Goal: Task Accomplishment & Management: Manage account settings

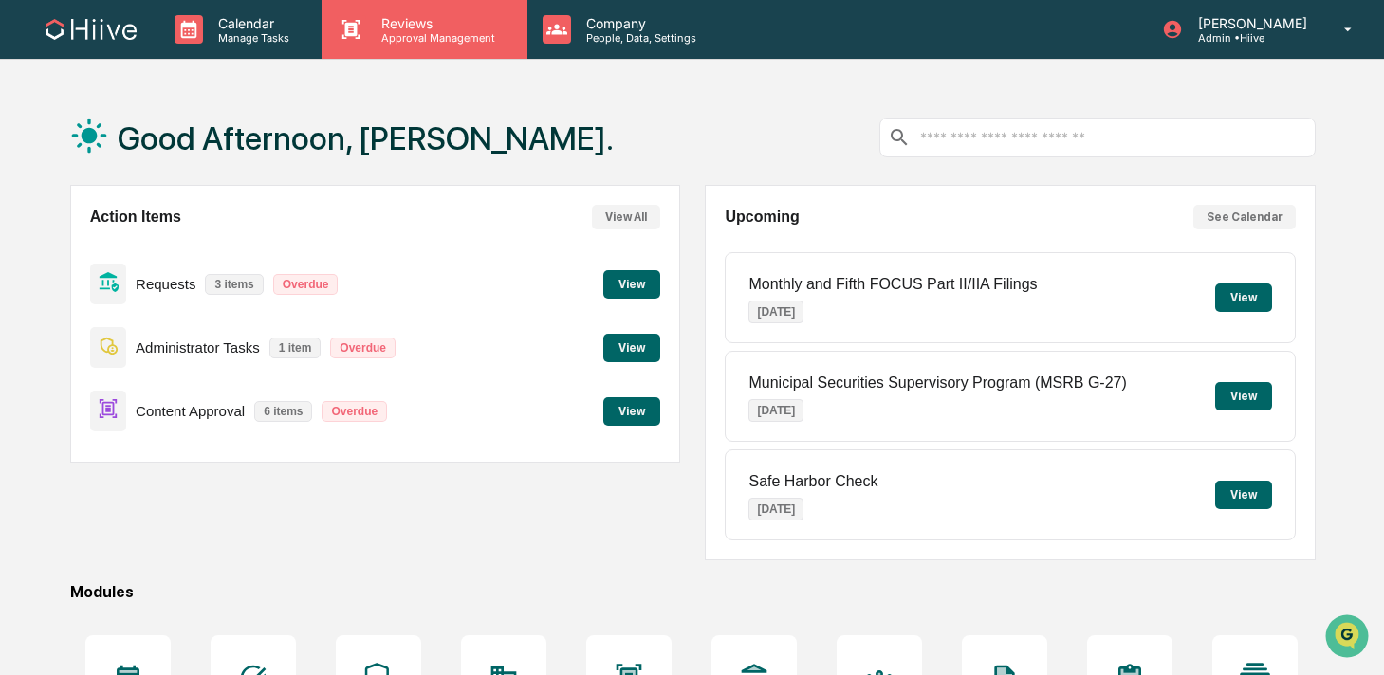
click at [407, 33] on p "Approval Management" at bounding box center [435, 37] width 138 height 13
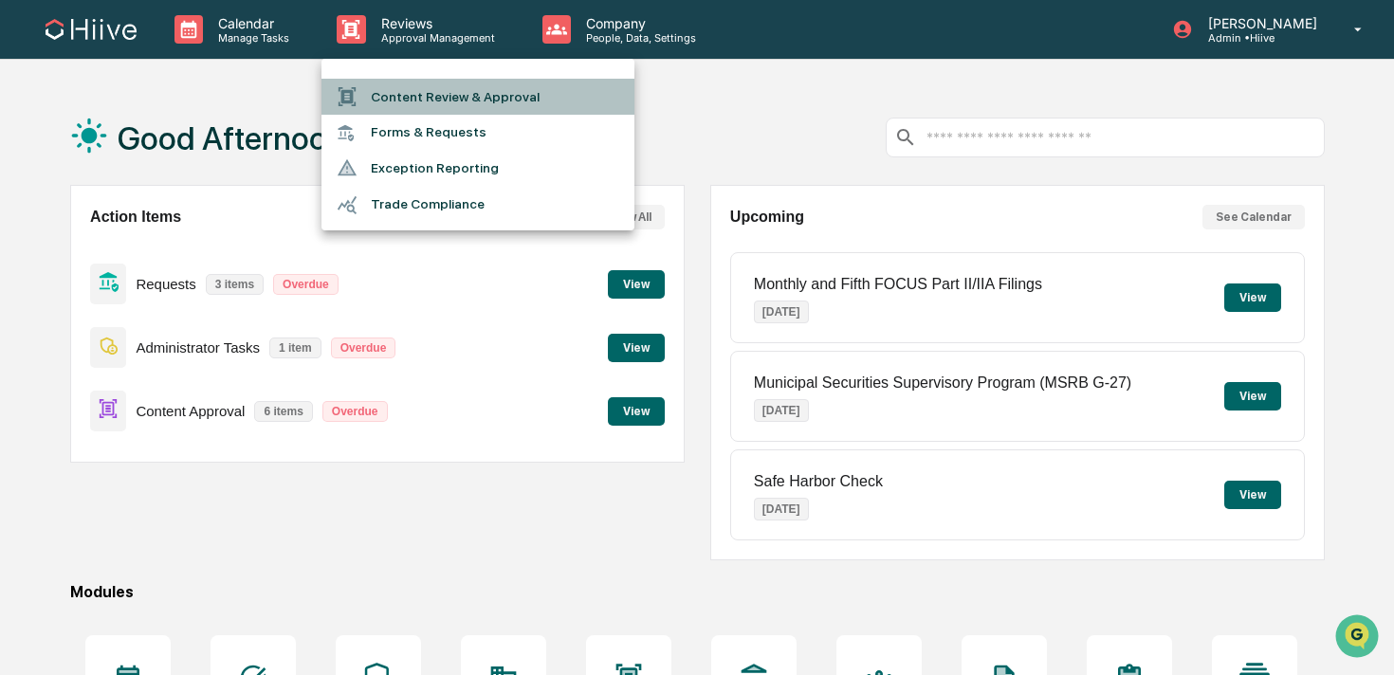
click at [405, 101] on li "Content Review & Approval" at bounding box center [478, 97] width 313 height 36
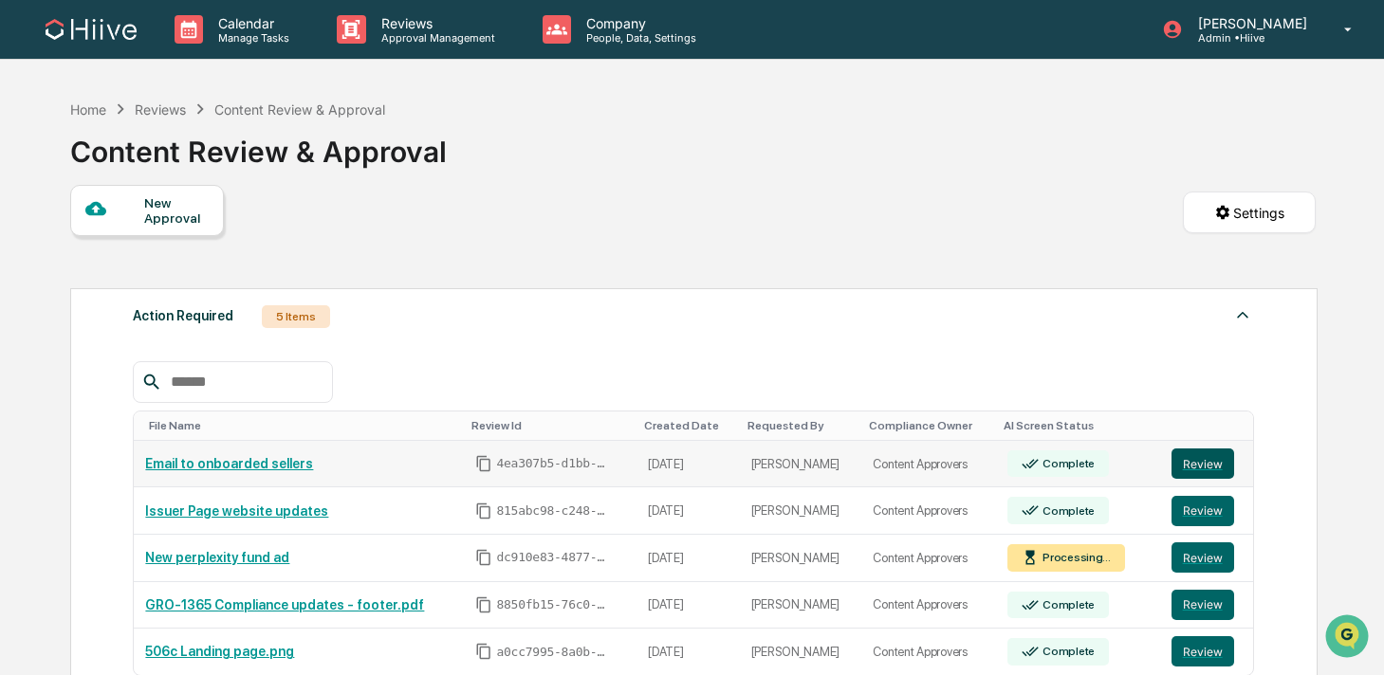
click at [1201, 464] on button "Review" at bounding box center [1202, 464] width 63 height 30
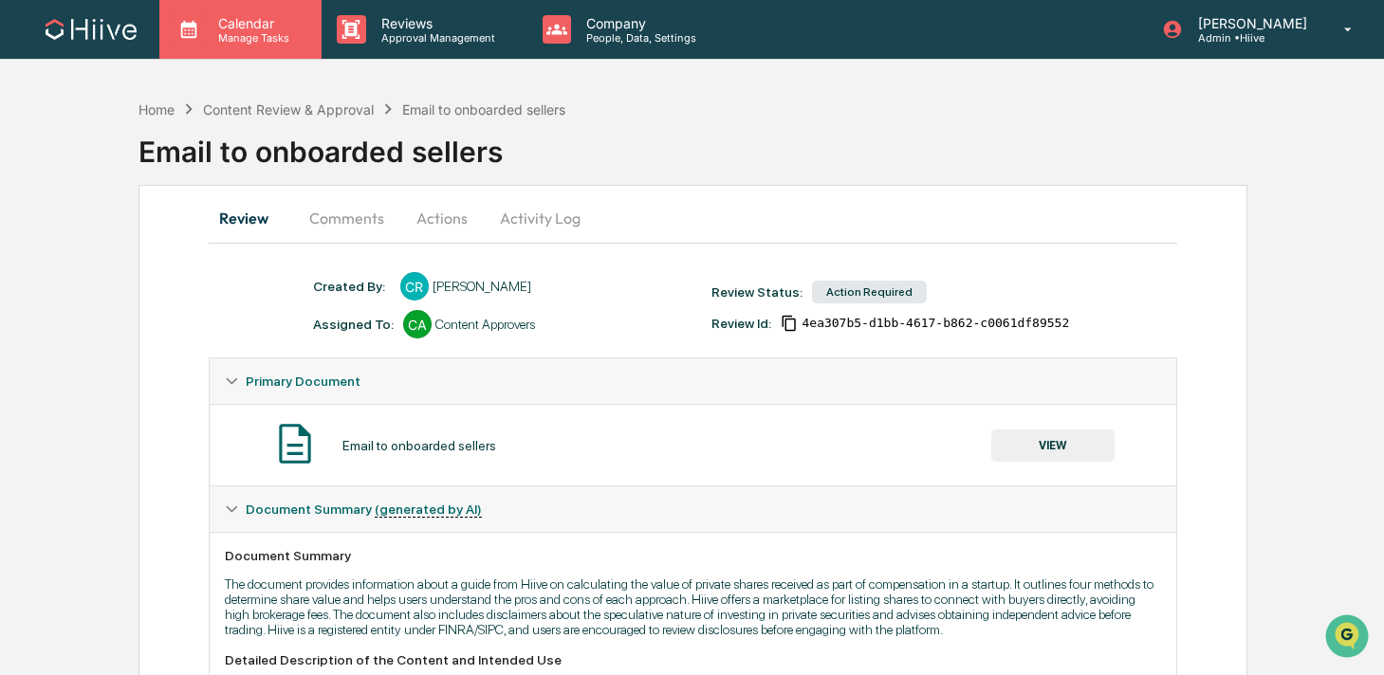
click at [267, 41] on p "Manage Tasks" at bounding box center [251, 37] width 96 height 13
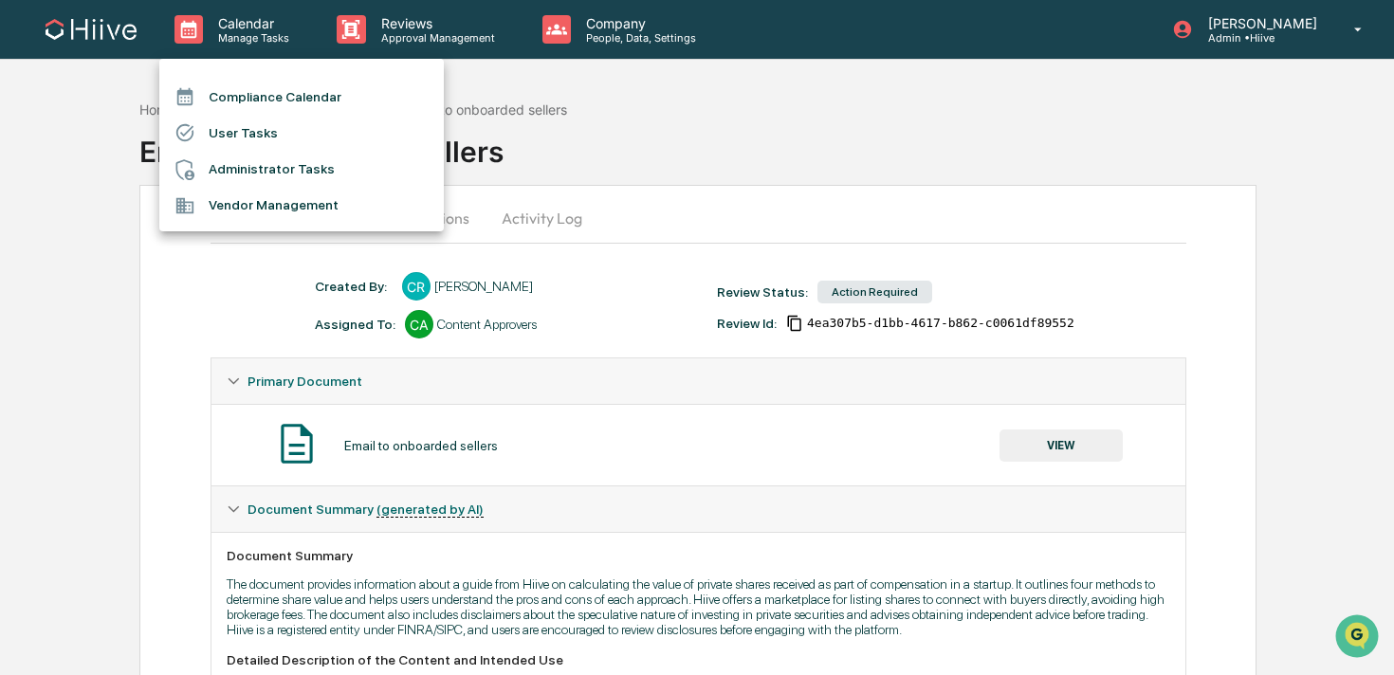
click at [356, 32] on div at bounding box center [697, 337] width 1394 height 675
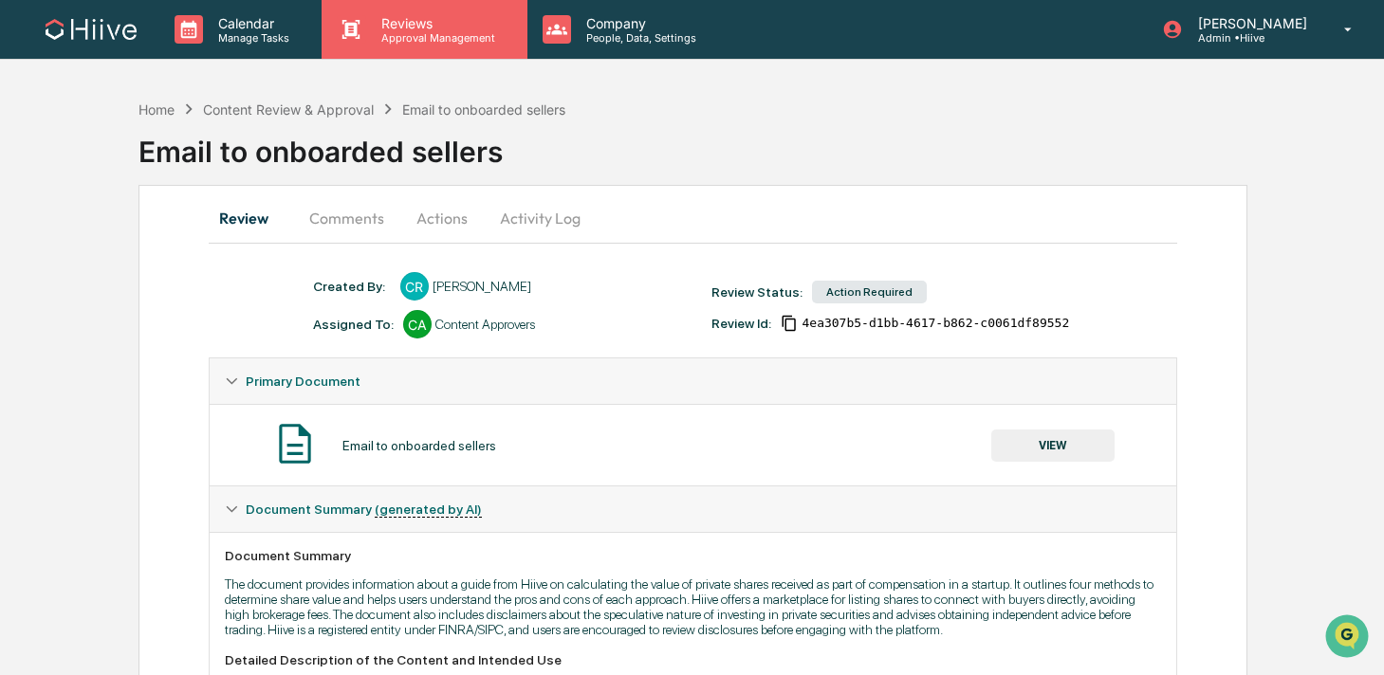
click at [393, 28] on p "Reviews" at bounding box center [435, 23] width 138 height 16
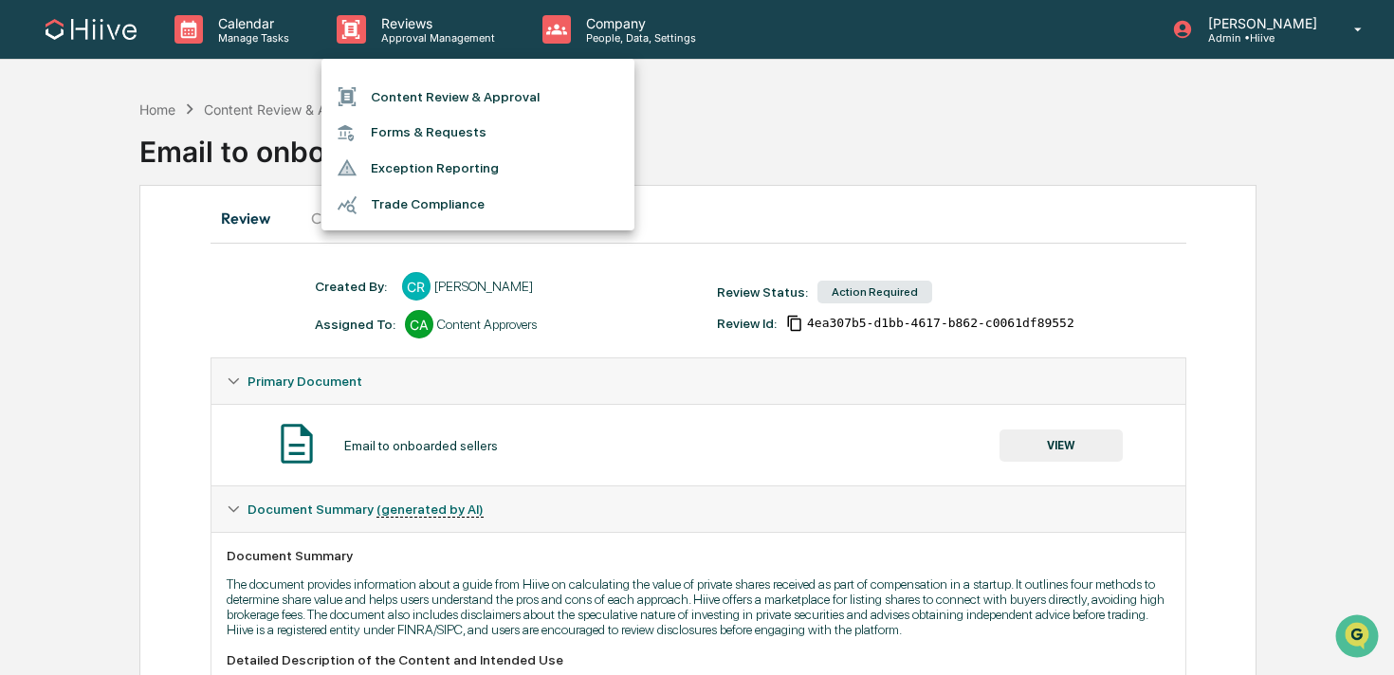
click at [355, 40] on div at bounding box center [697, 337] width 1394 height 675
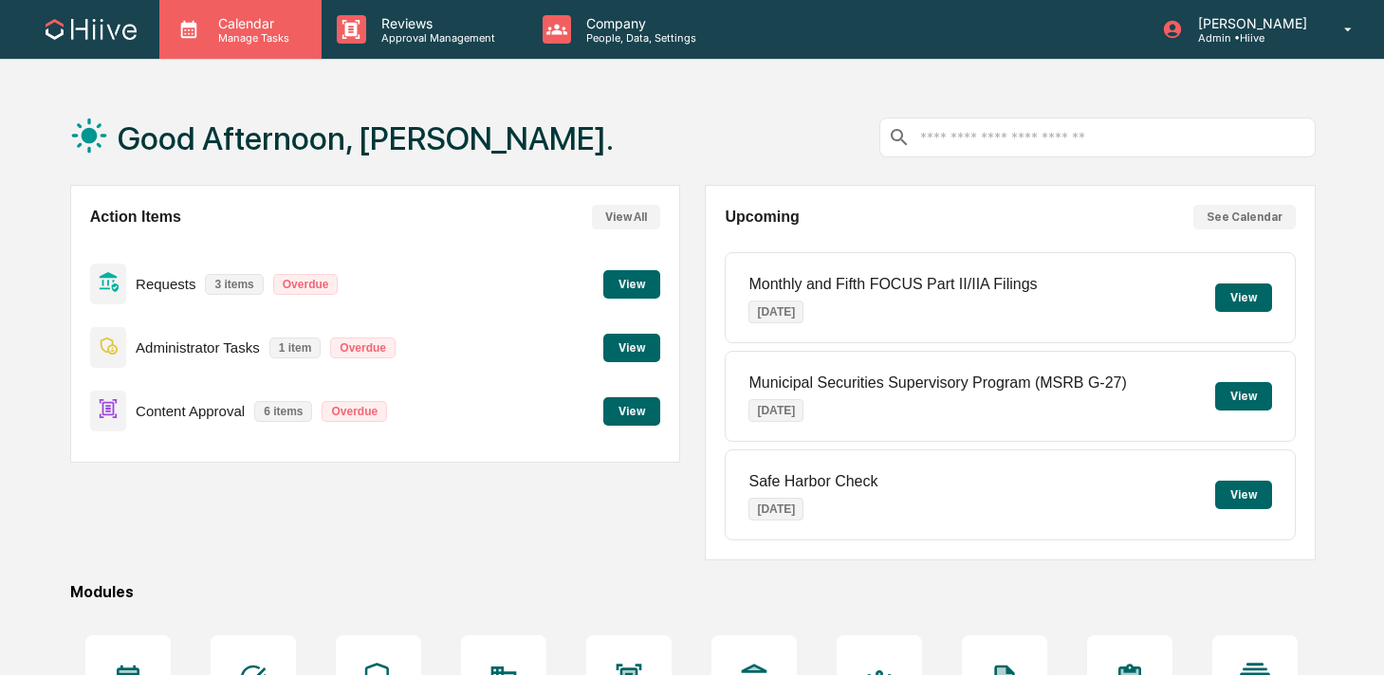
click at [234, 34] on p "Manage Tasks" at bounding box center [251, 37] width 96 height 13
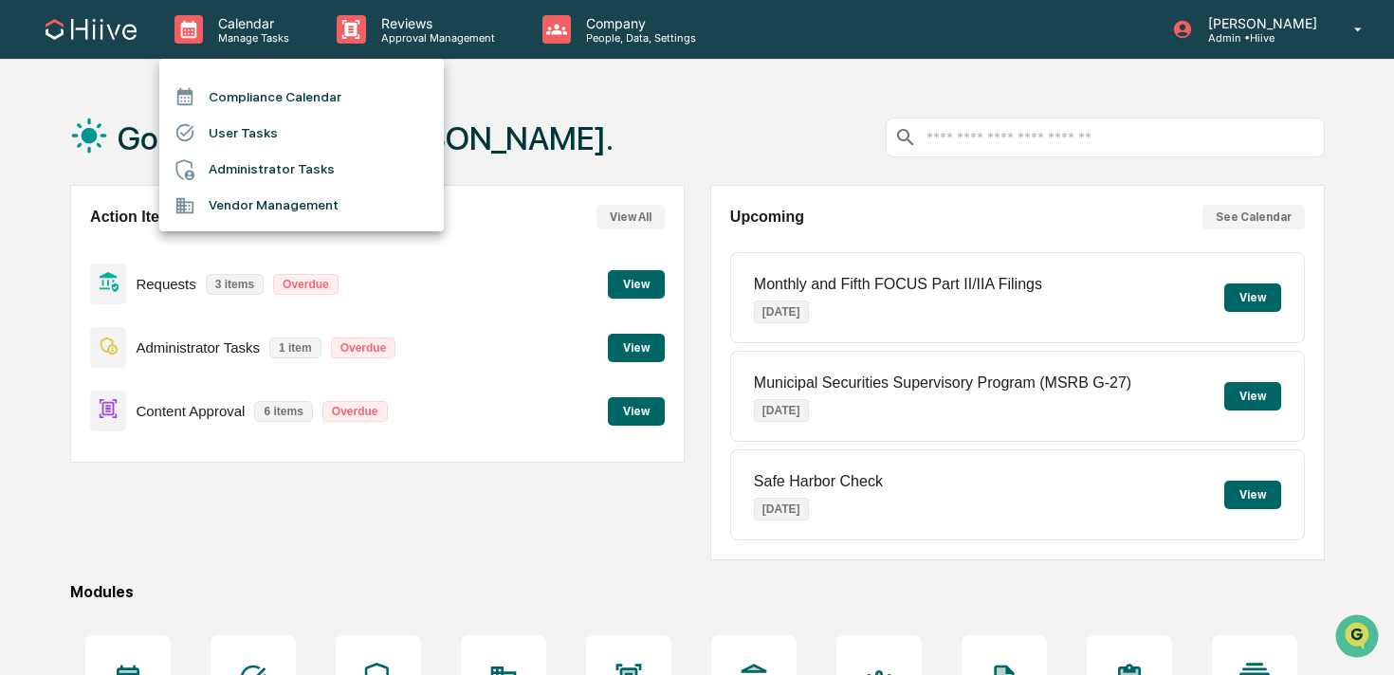
click at [377, 20] on div at bounding box center [697, 337] width 1394 height 675
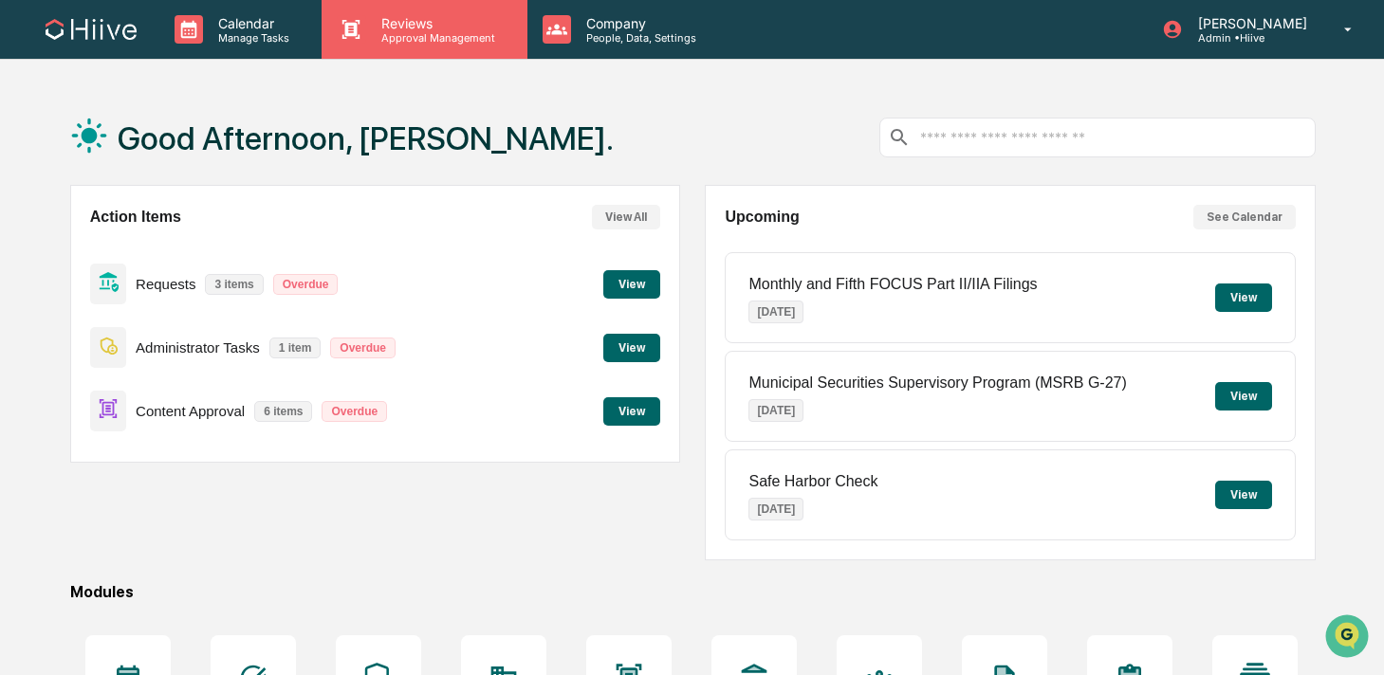
click at [380, 20] on p "Reviews" at bounding box center [435, 23] width 138 height 16
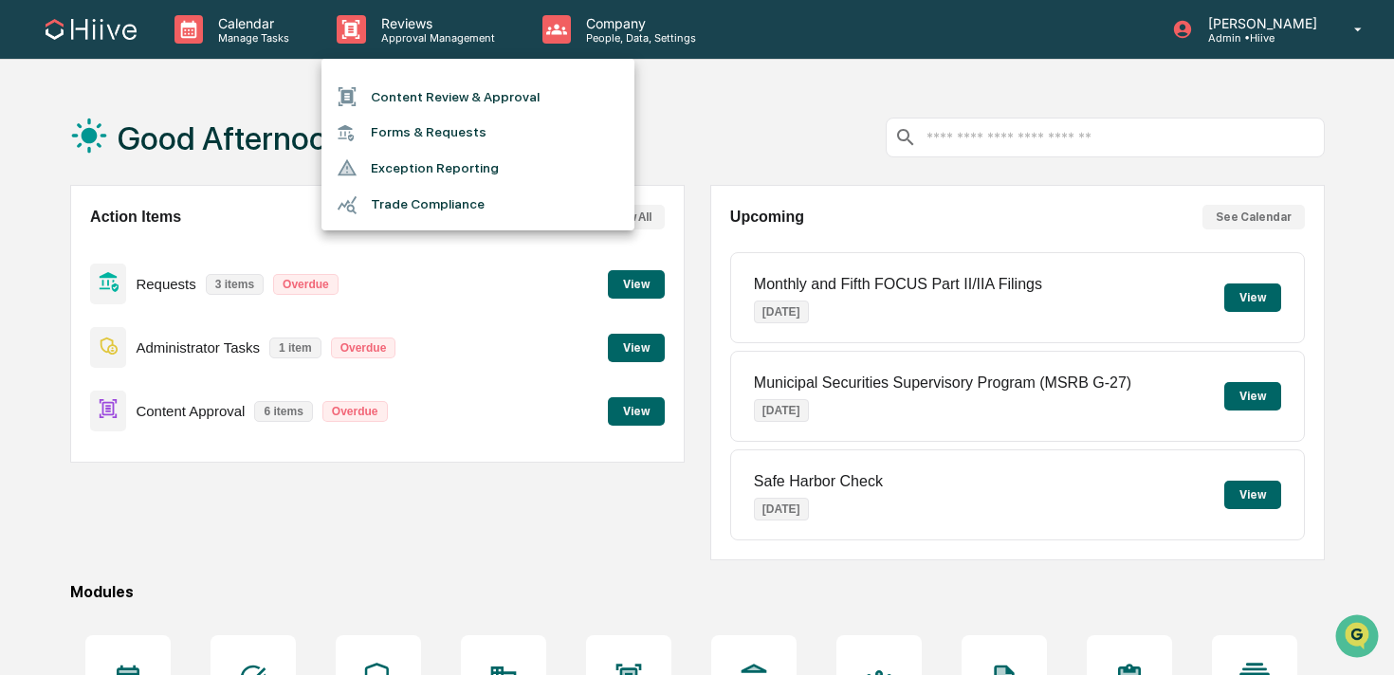
click at [628, 277] on div at bounding box center [697, 337] width 1394 height 675
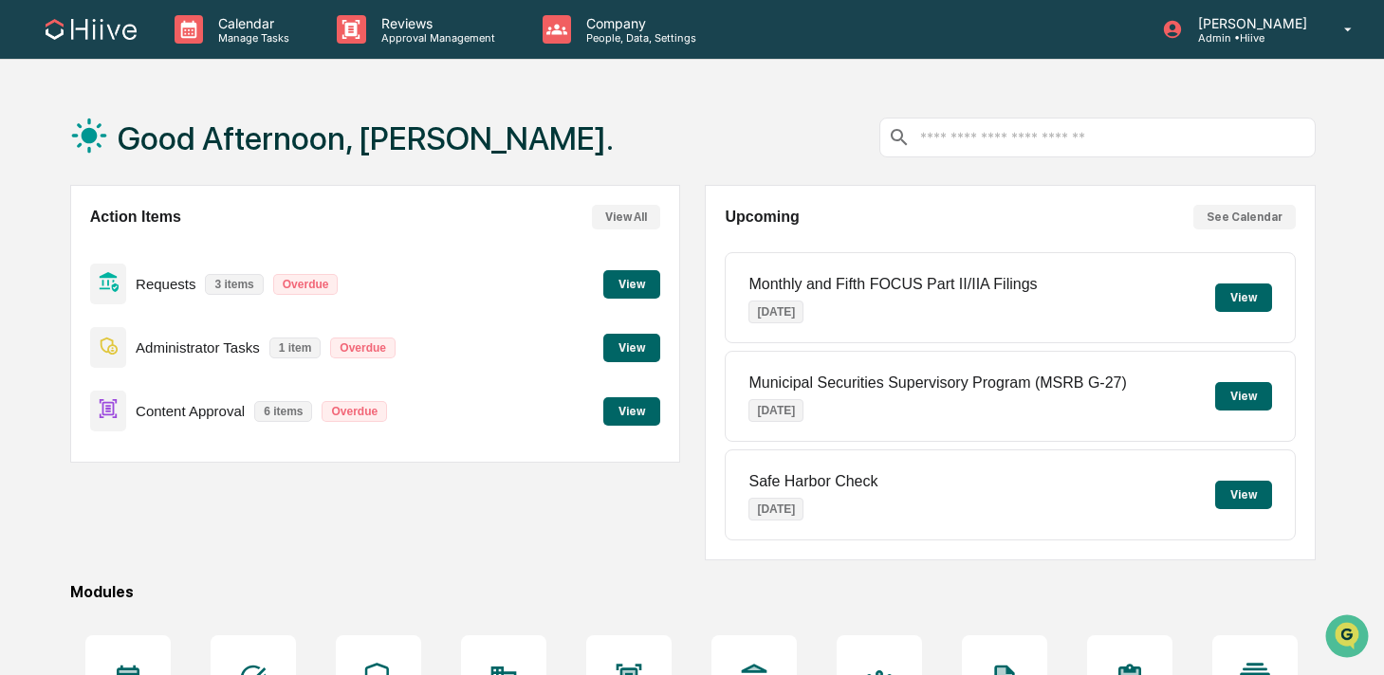
click at [630, 286] on button "View" at bounding box center [631, 284] width 57 height 28
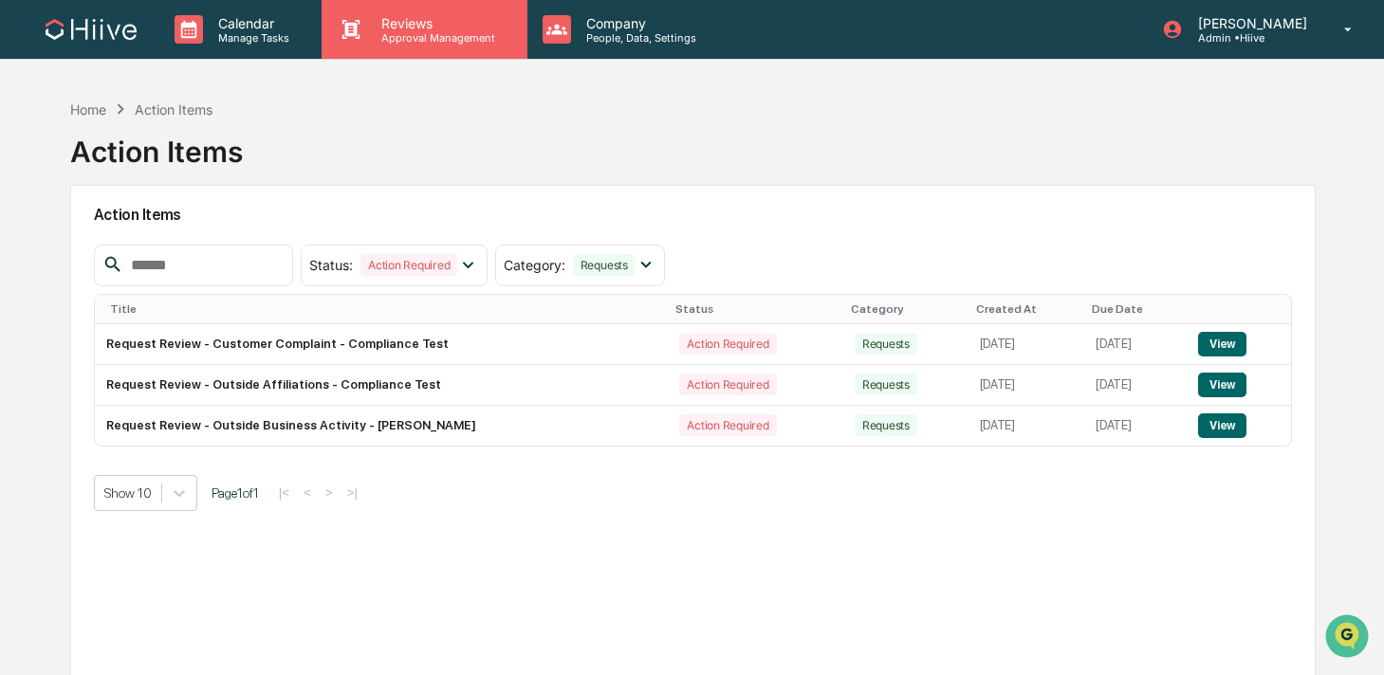
click at [402, 18] on p "Reviews" at bounding box center [435, 23] width 138 height 16
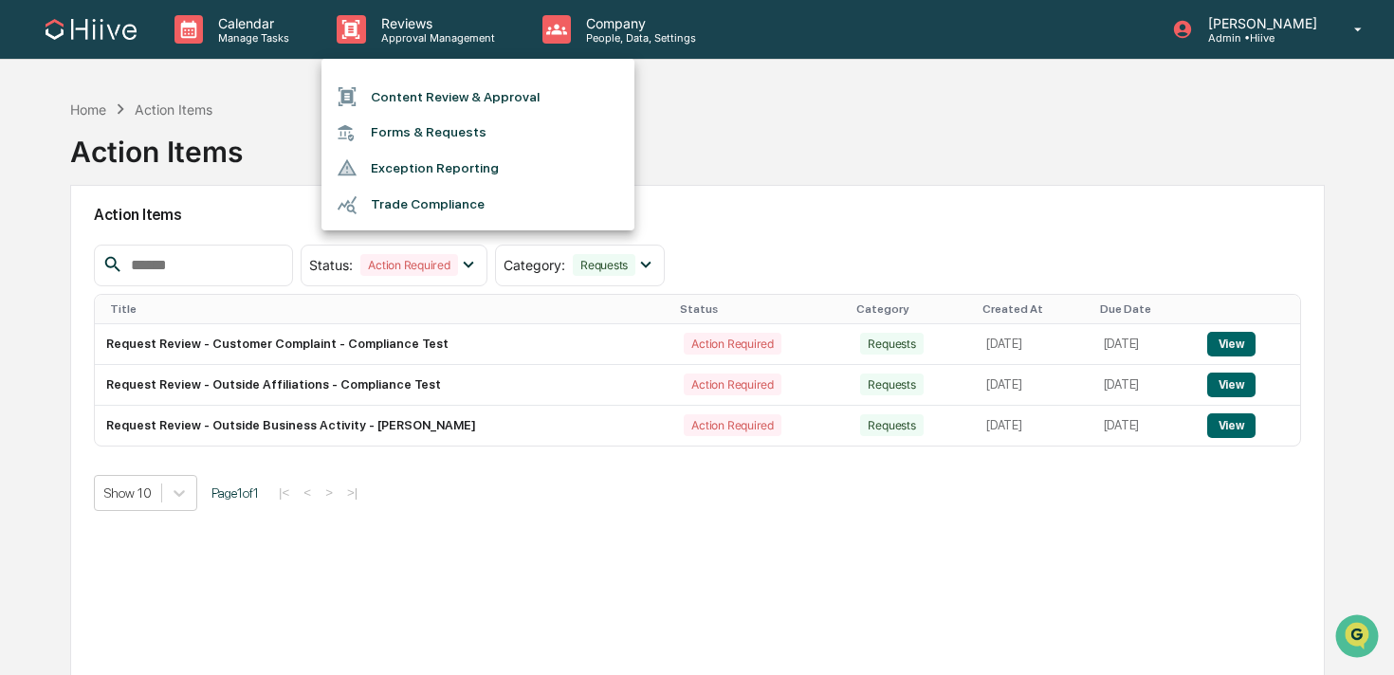
click at [431, 134] on li "Forms & Requests" at bounding box center [478, 132] width 313 height 35
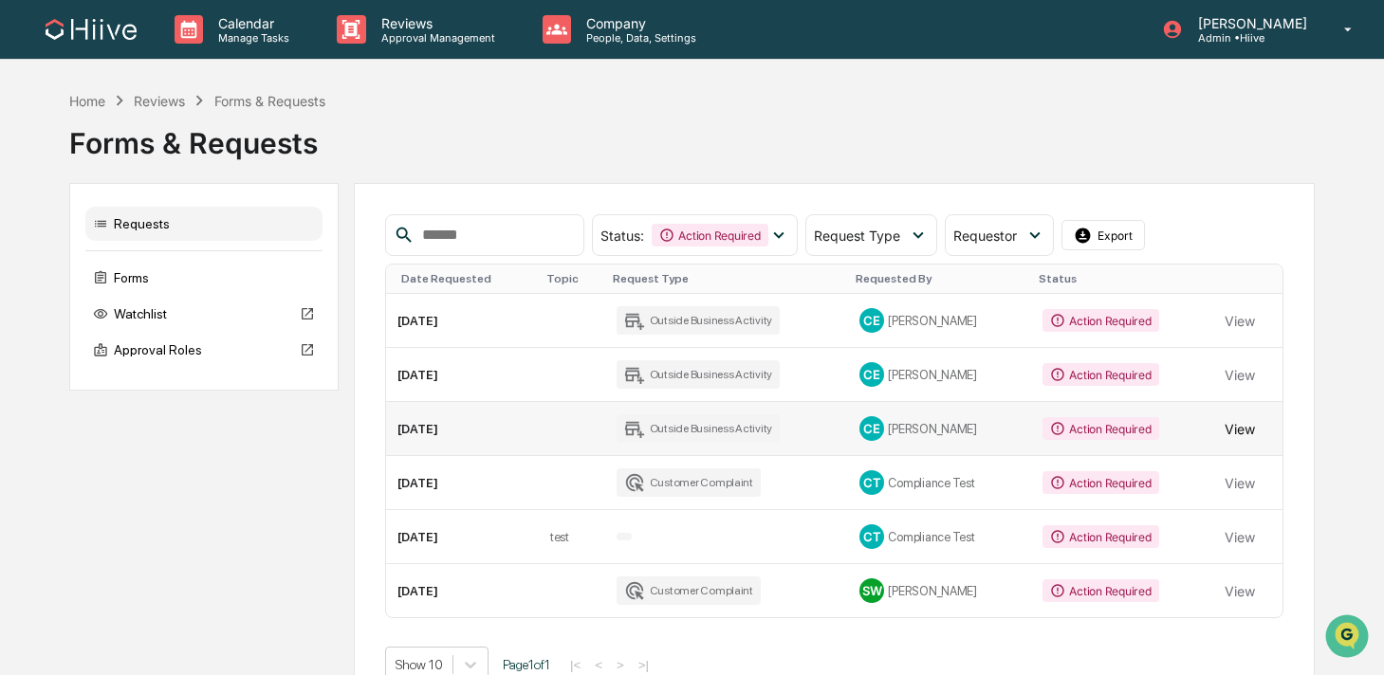
click at [1244, 420] on button "View" at bounding box center [1239, 429] width 30 height 38
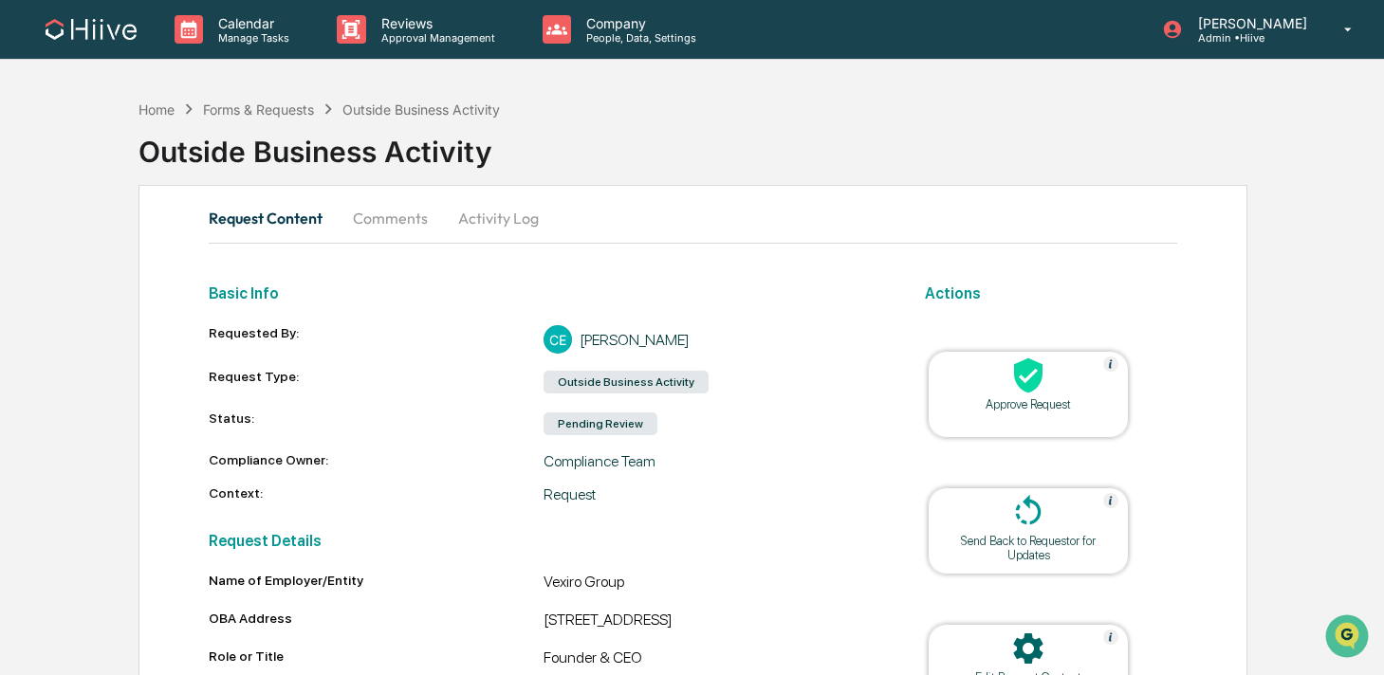
click at [396, 207] on button "Comments" at bounding box center [390, 218] width 105 height 46
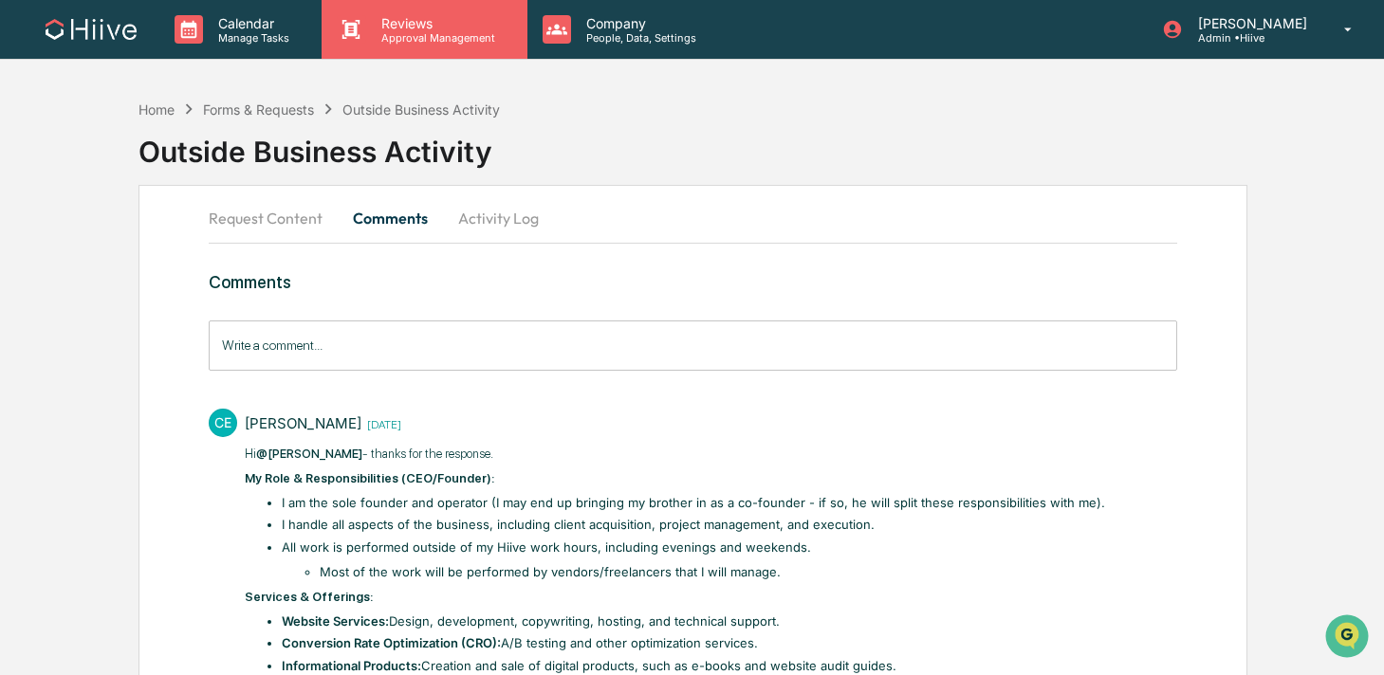
click at [377, 22] on p "Reviews" at bounding box center [435, 23] width 138 height 16
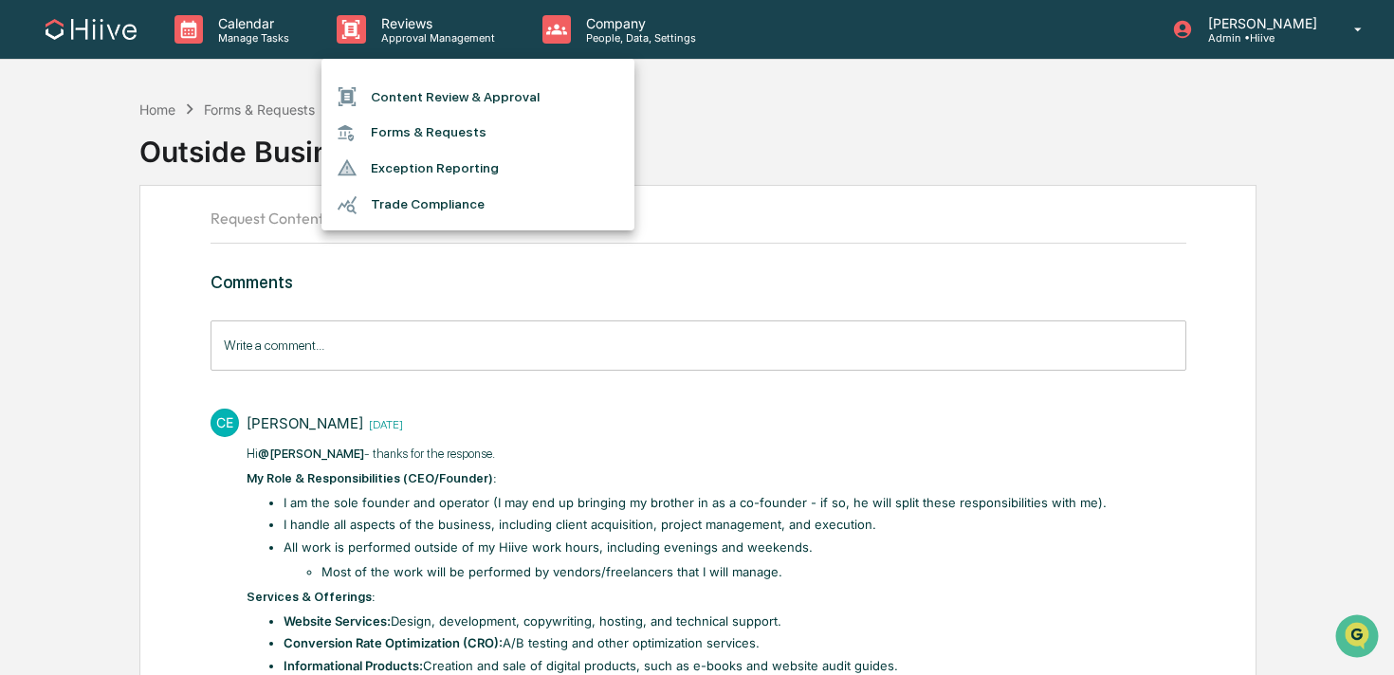
click at [430, 125] on li "Forms & Requests" at bounding box center [478, 132] width 313 height 35
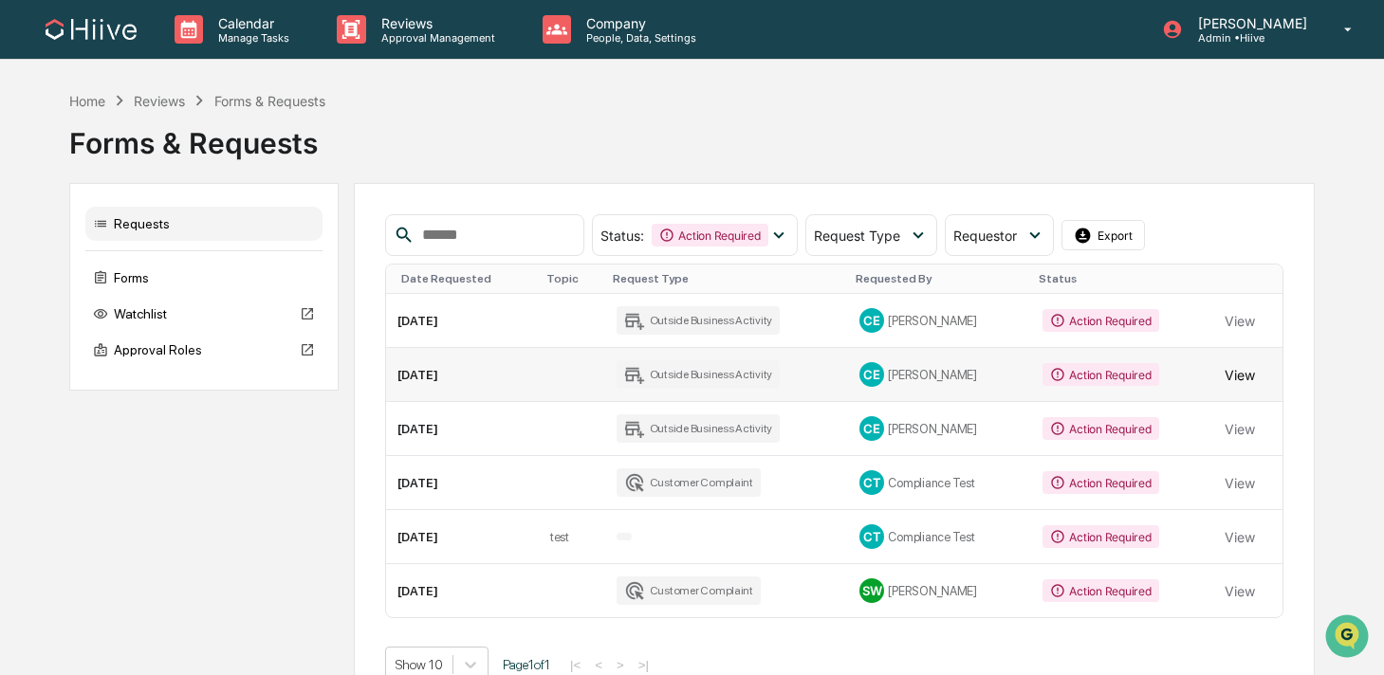
click at [1241, 370] on button "View" at bounding box center [1239, 375] width 30 height 38
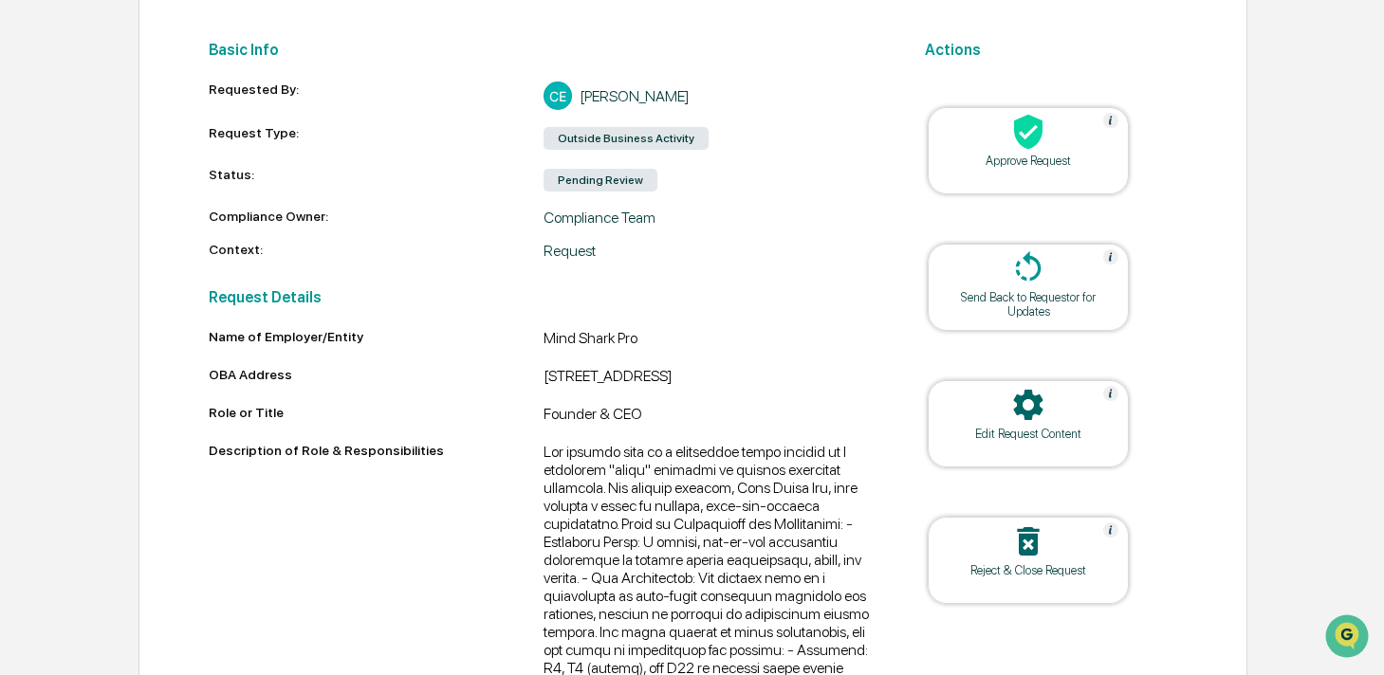
scroll to position [194, 0]
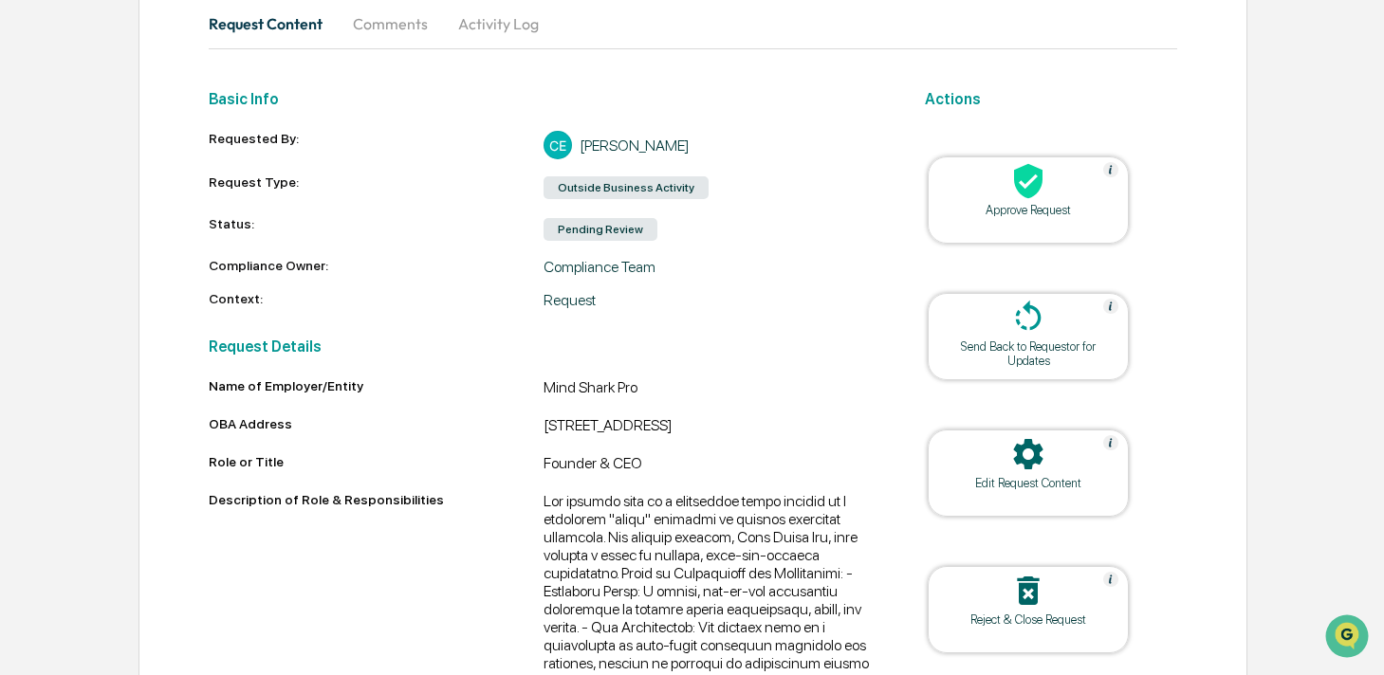
click at [388, 29] on button "Comments" at bounding box center [390, 24] width 105 height 46
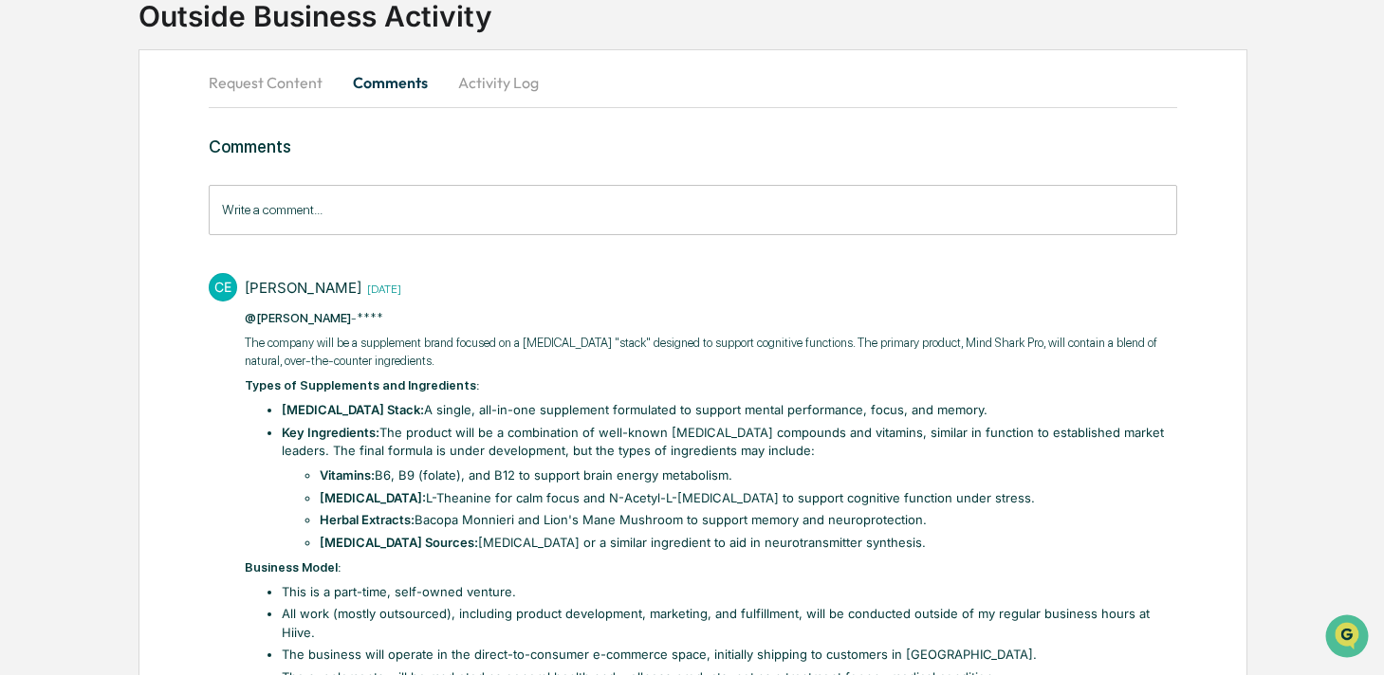
scroll to position [138, 0]
click at [267, 82] on button "Request Content" at bounding box center [273, 81] width 129 height 46
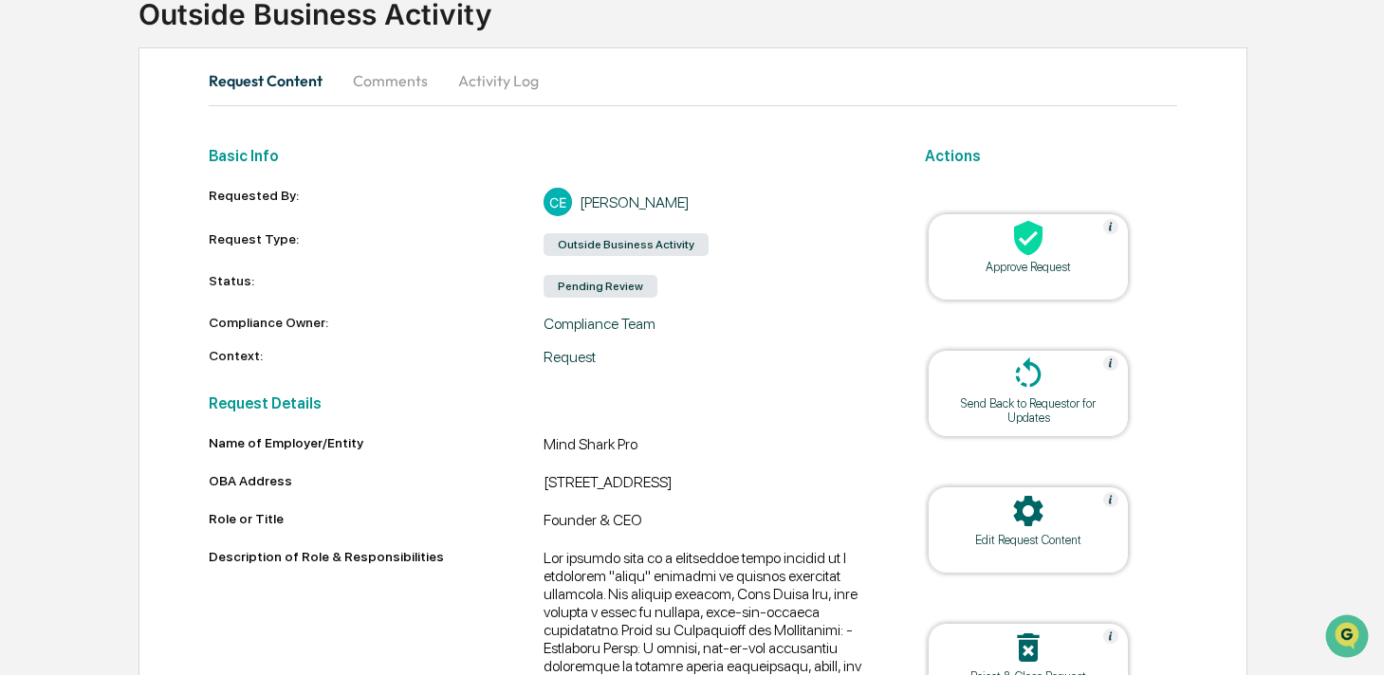
scroll to position [0, 0]
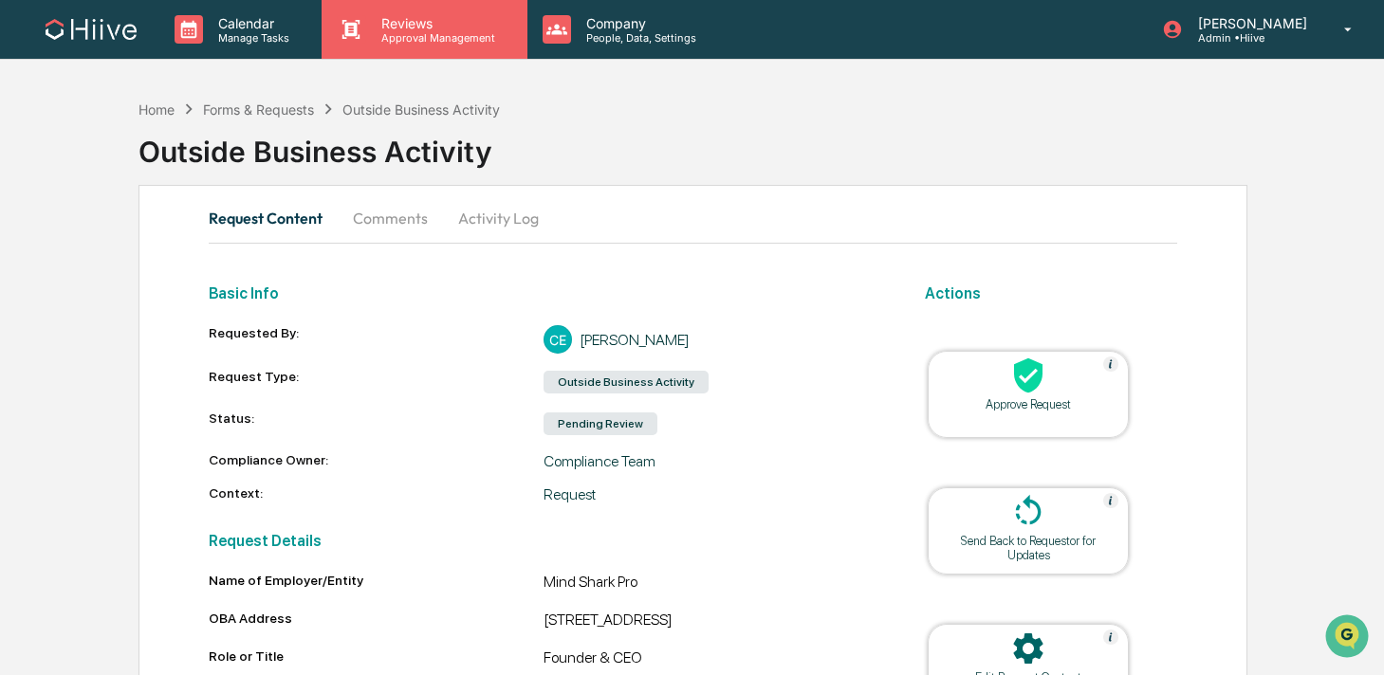
click at [385, 46] on div "Reviews Approval Management" at bounding box center [424, 29] width 205 height 59
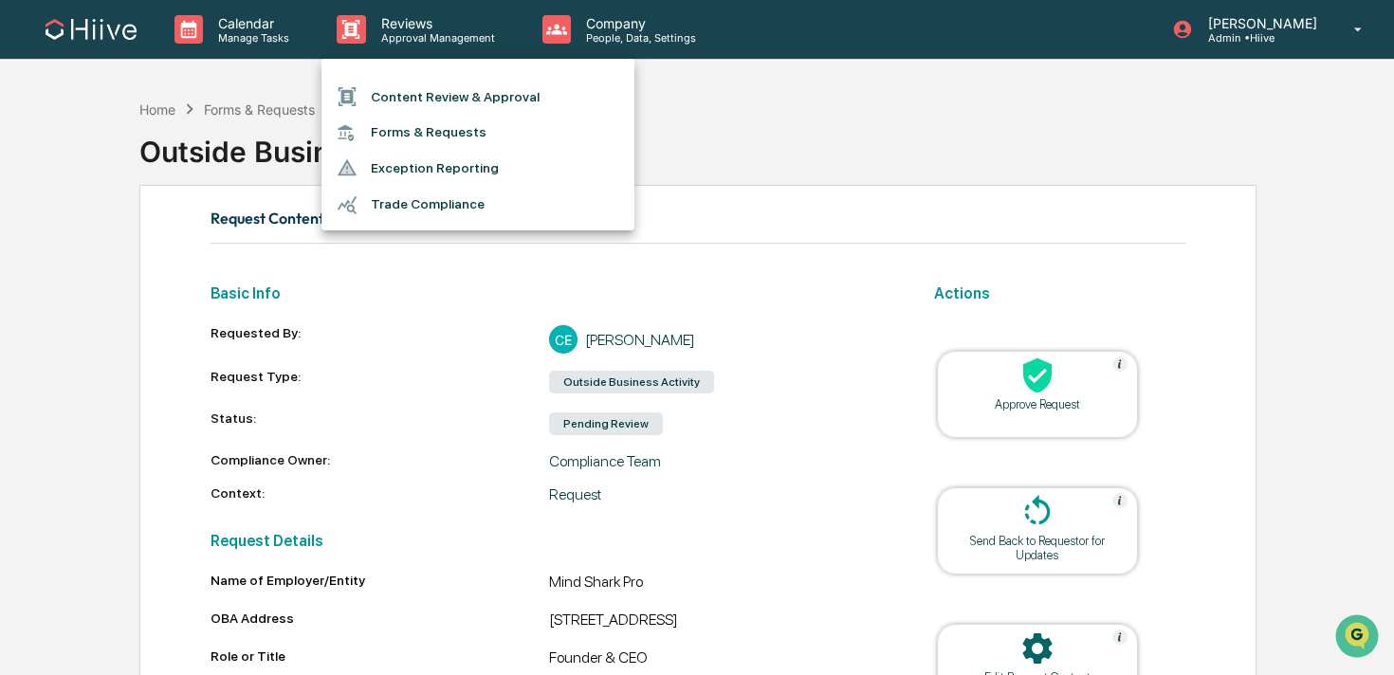
click at [405, 89] on li "Content Review & Approval" at bounding box center [478, 97] width 313 height 36
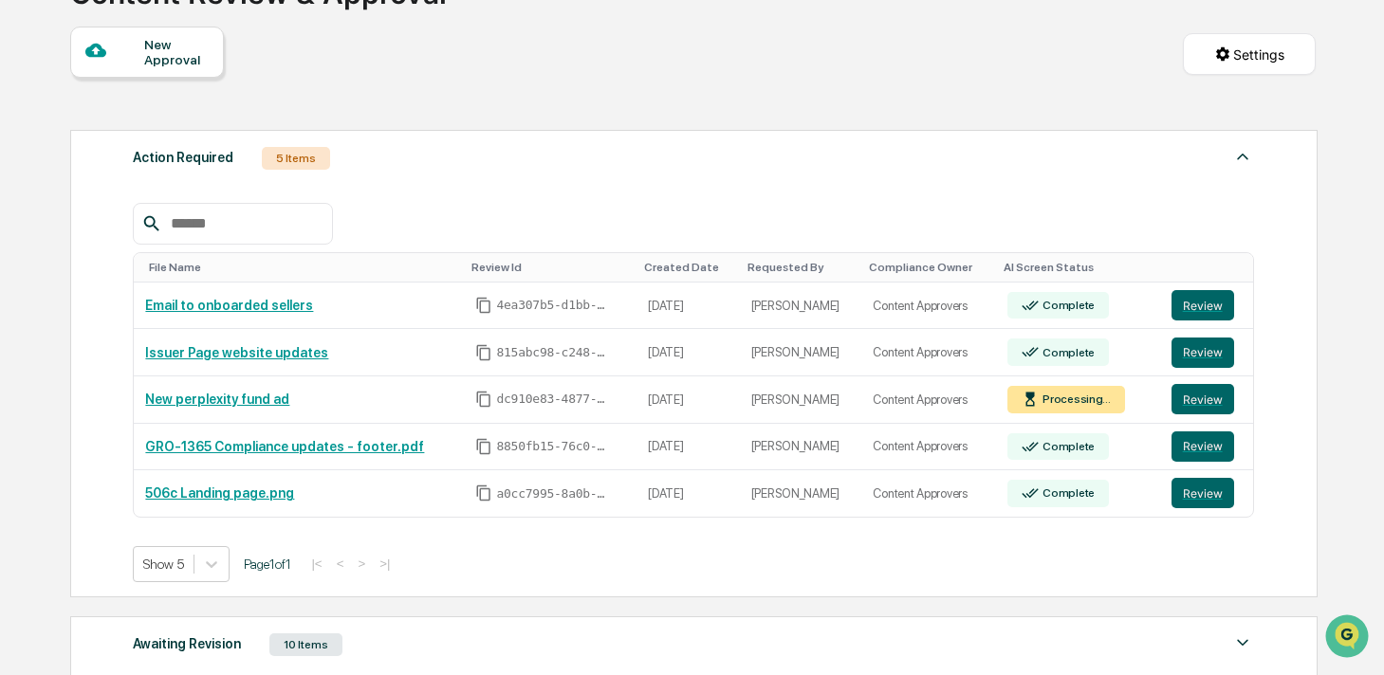
scroll to position [159, 0]
